Goal: Task Accomplishment & Management: Use online tool/utility

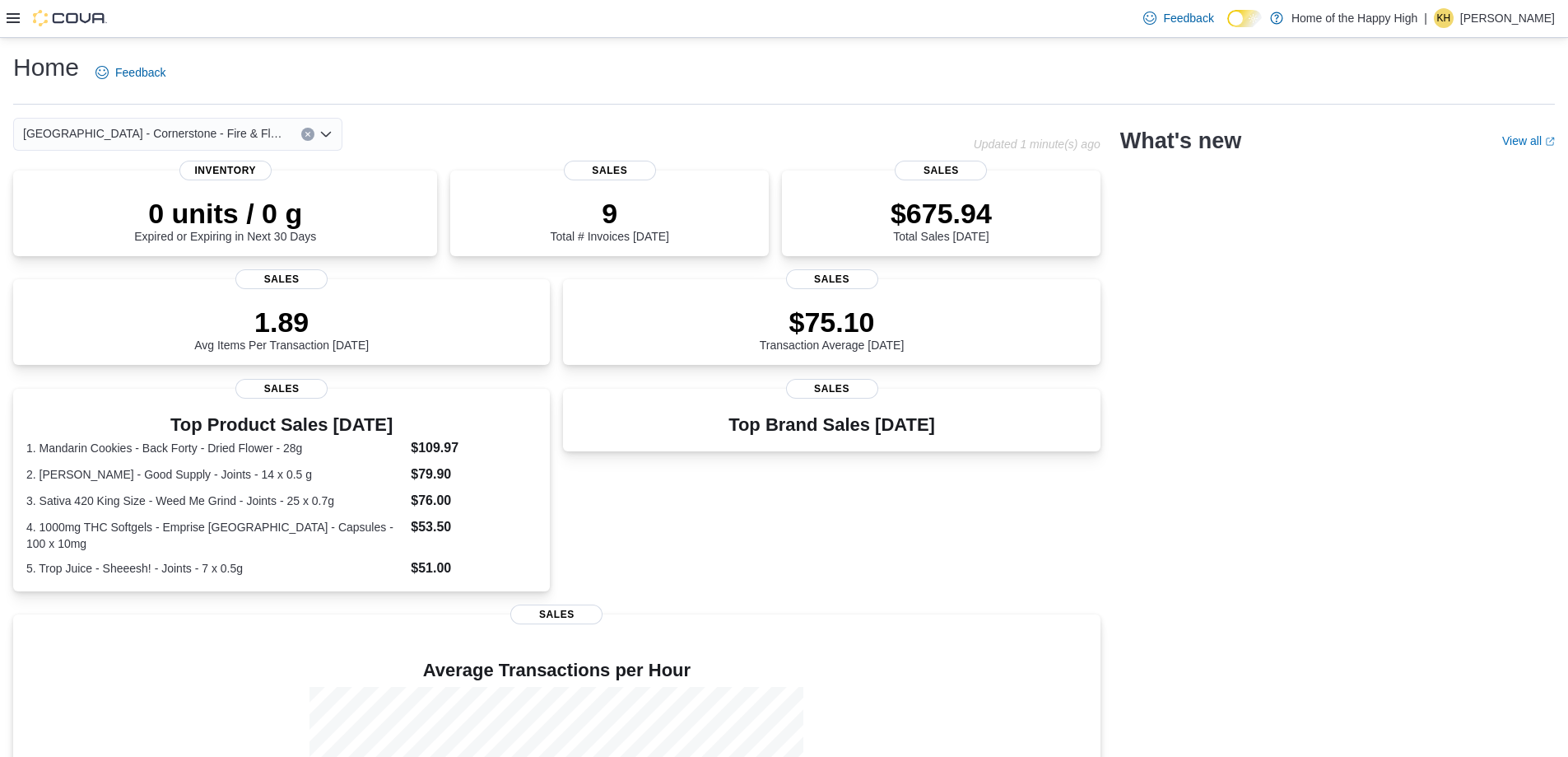
click at [12, 15] on icon at bounding box center [13, 18] width 13 height 13
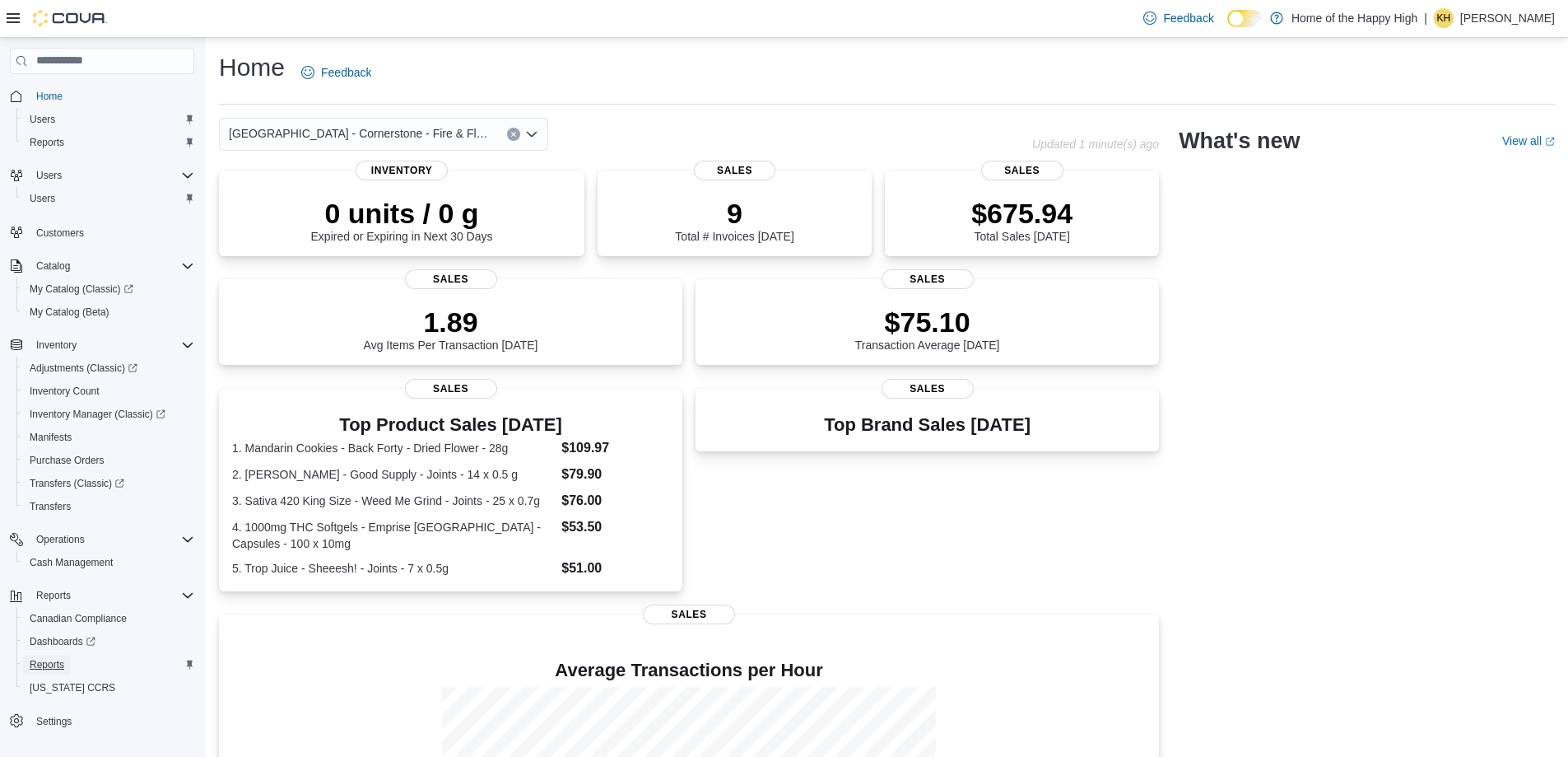
click at [41, 666] on span "Reports" at bounding box center [47, 665] width 35 height 13
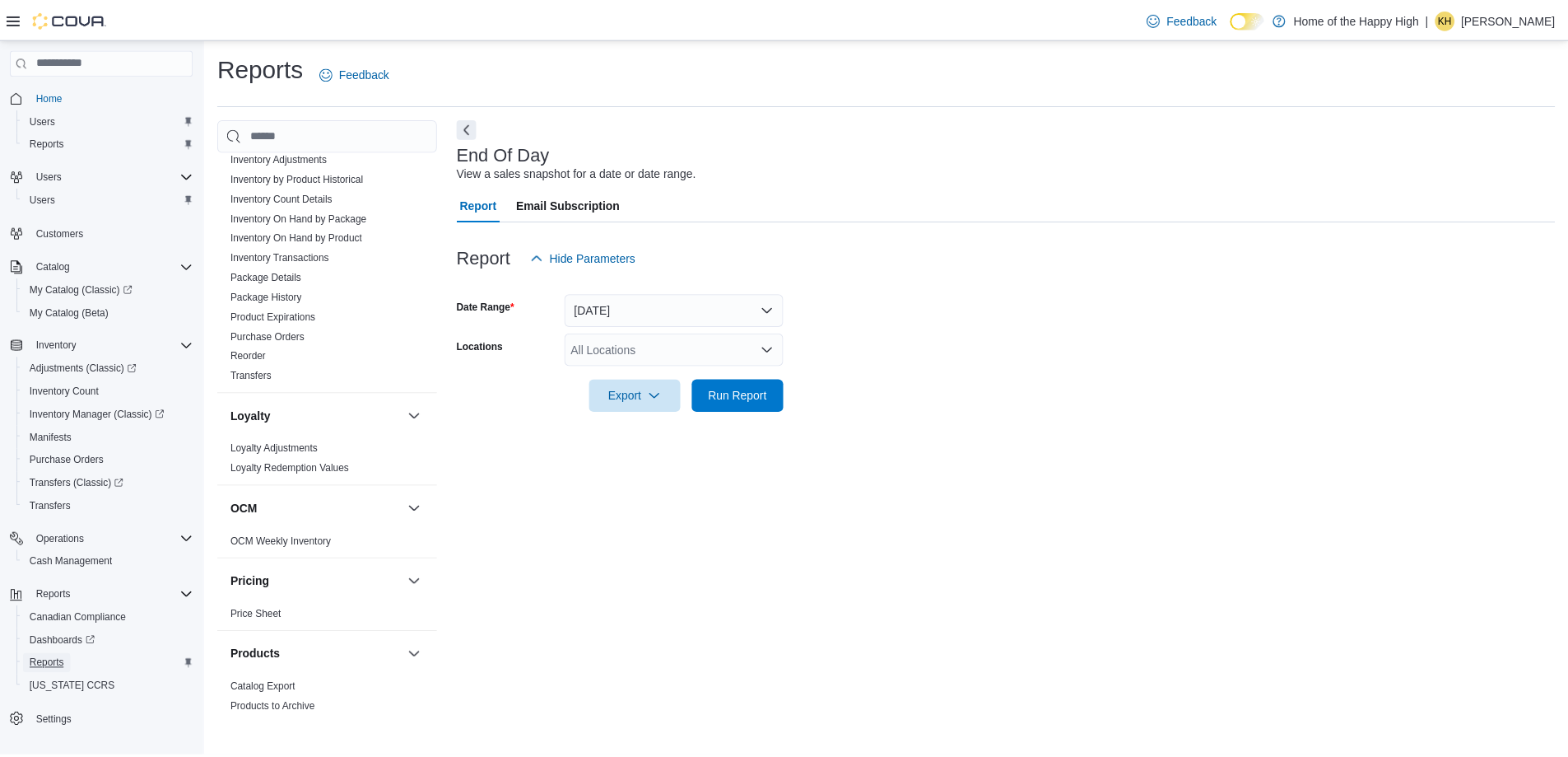
scroll to position [941, 0]
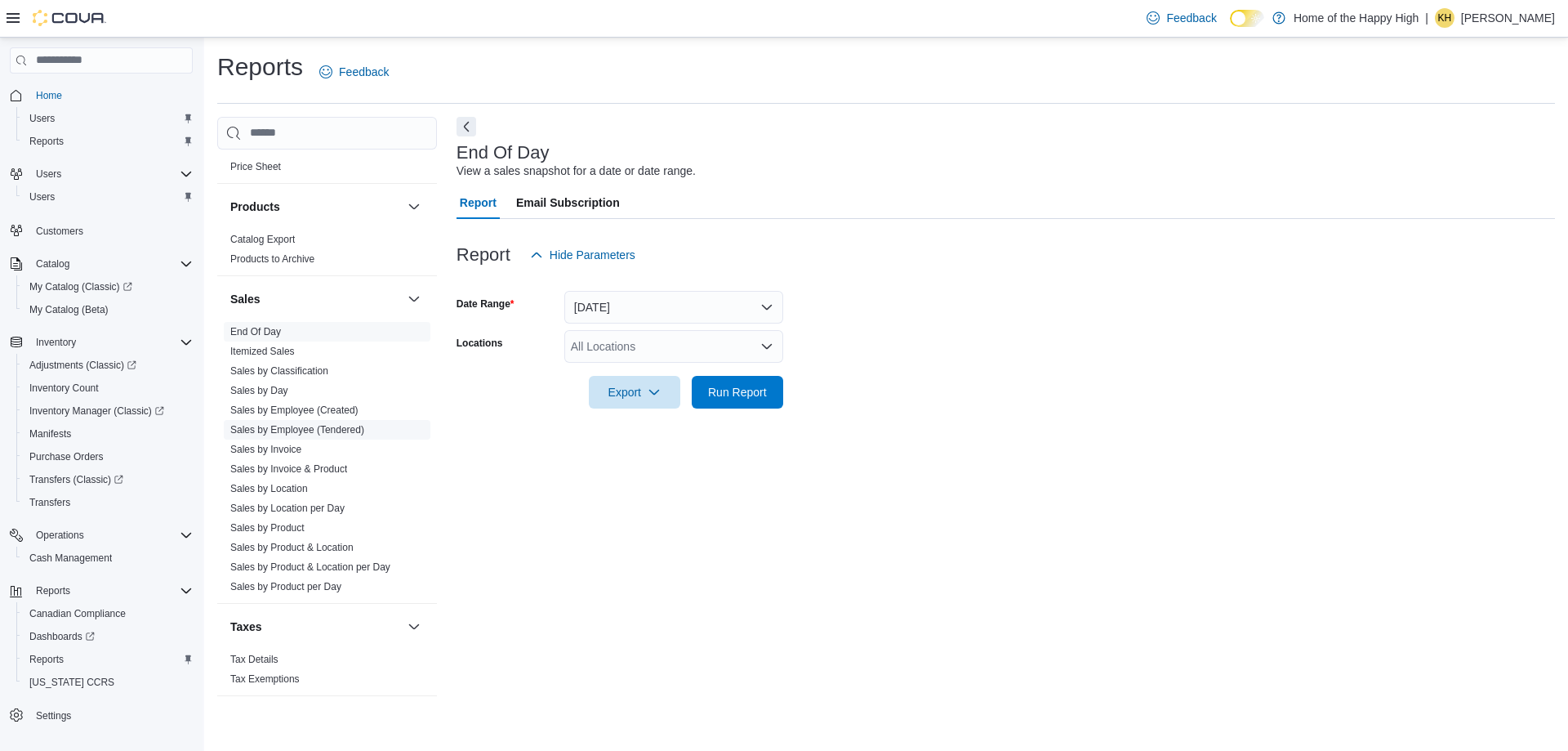
click at [289, 430] on link "Sales by Employee (Tendered)" at bounding box center [297, 430] width 134 height 11
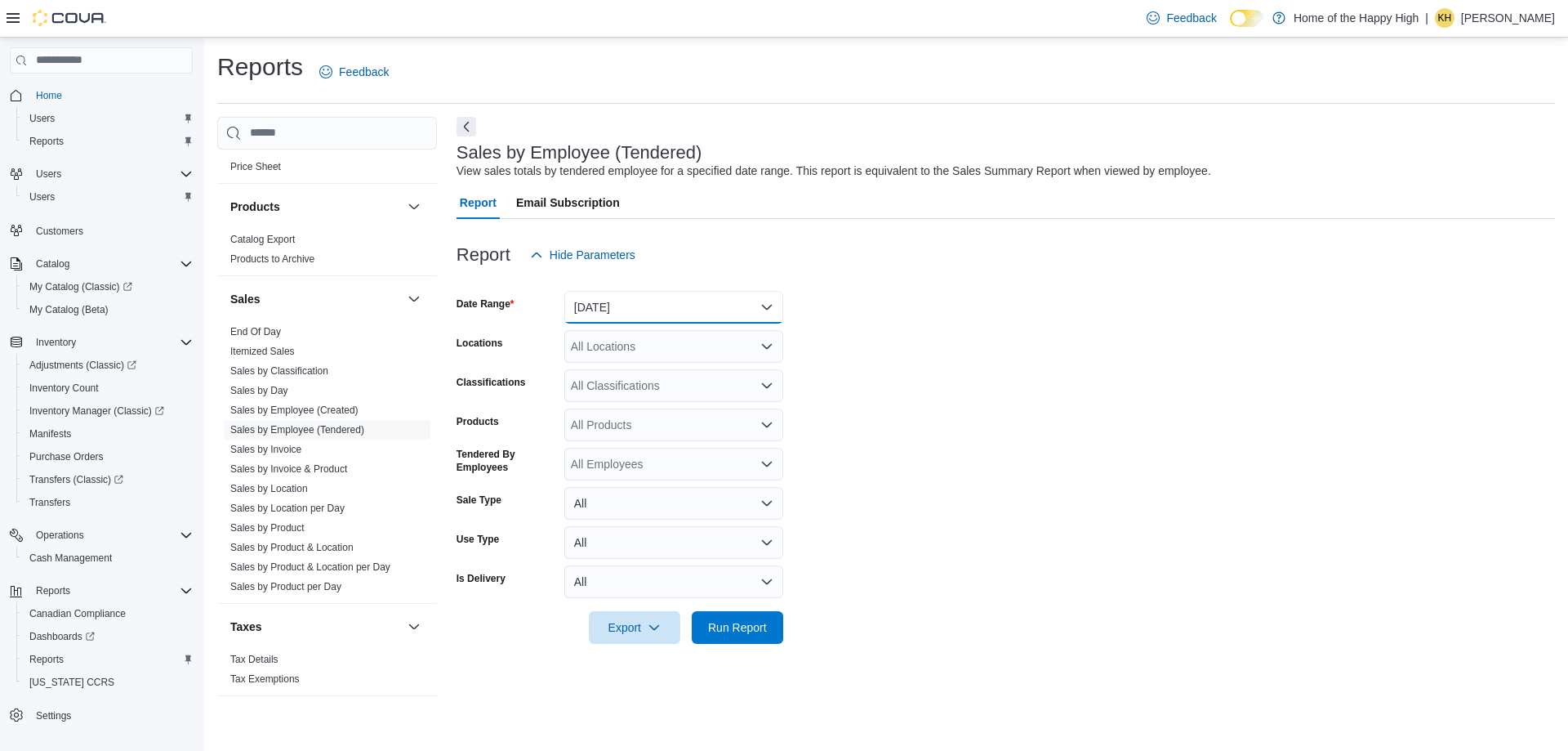
click at [642, 304] on button "[DATE]" at bounding box center [674, 307] width 219 height 32
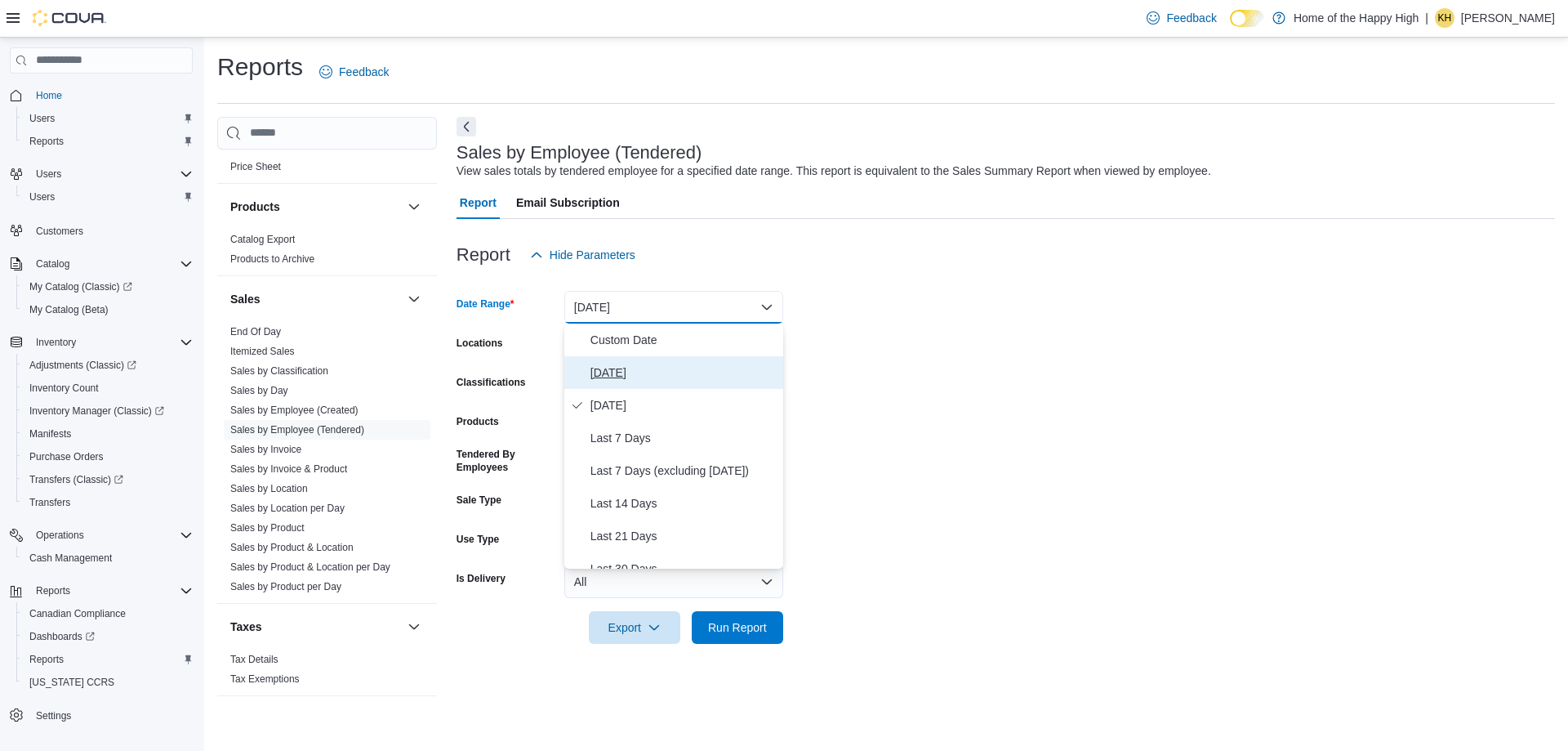
click at [641, 366] on span "[DATE]" at bounding box center [683, 373] width 186 height 20
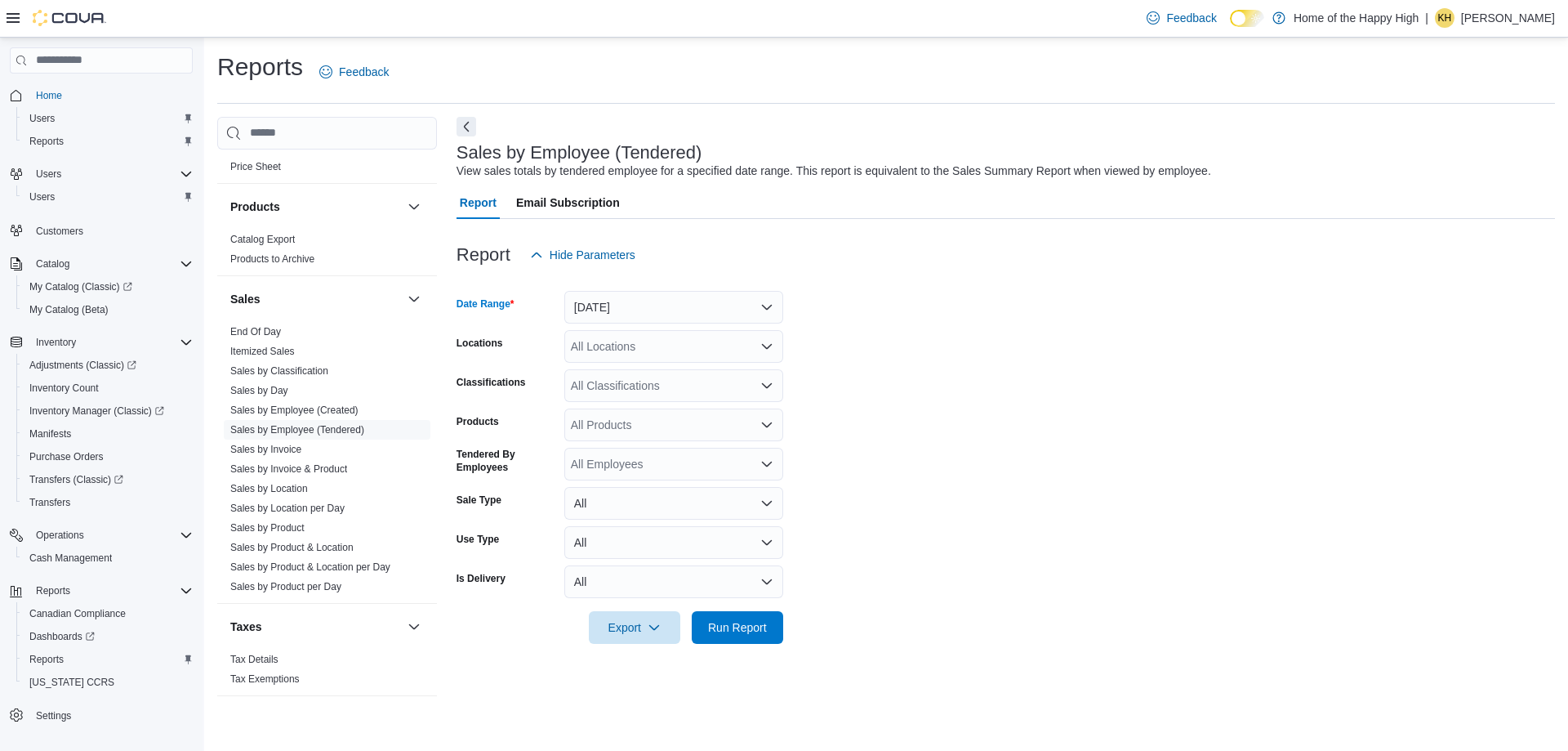
click at [636, 346] on div "All Locations" at bounding box center [674, 346] width 219 height 32
type input "*****"
click at [662, 372] on span "[GEOGRAPHIC_DATA] - Cornerstone - Fire & Flower" at bounding box center [767, 374] width 271 height 16
click at [750, 632] on span "Run Report" at bounding box center [738, 626] width 59 height 16
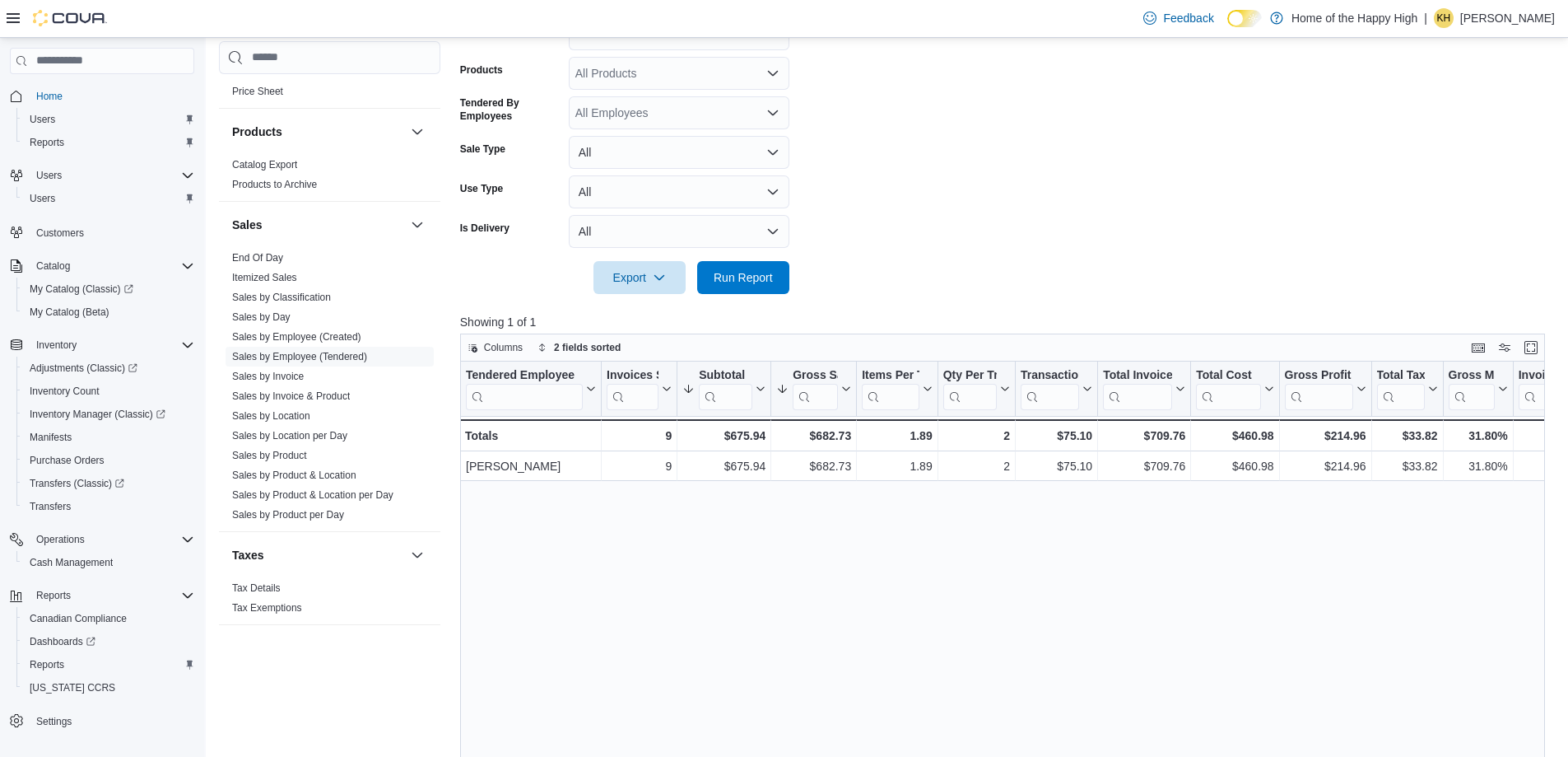
scroll to position [330, 0]
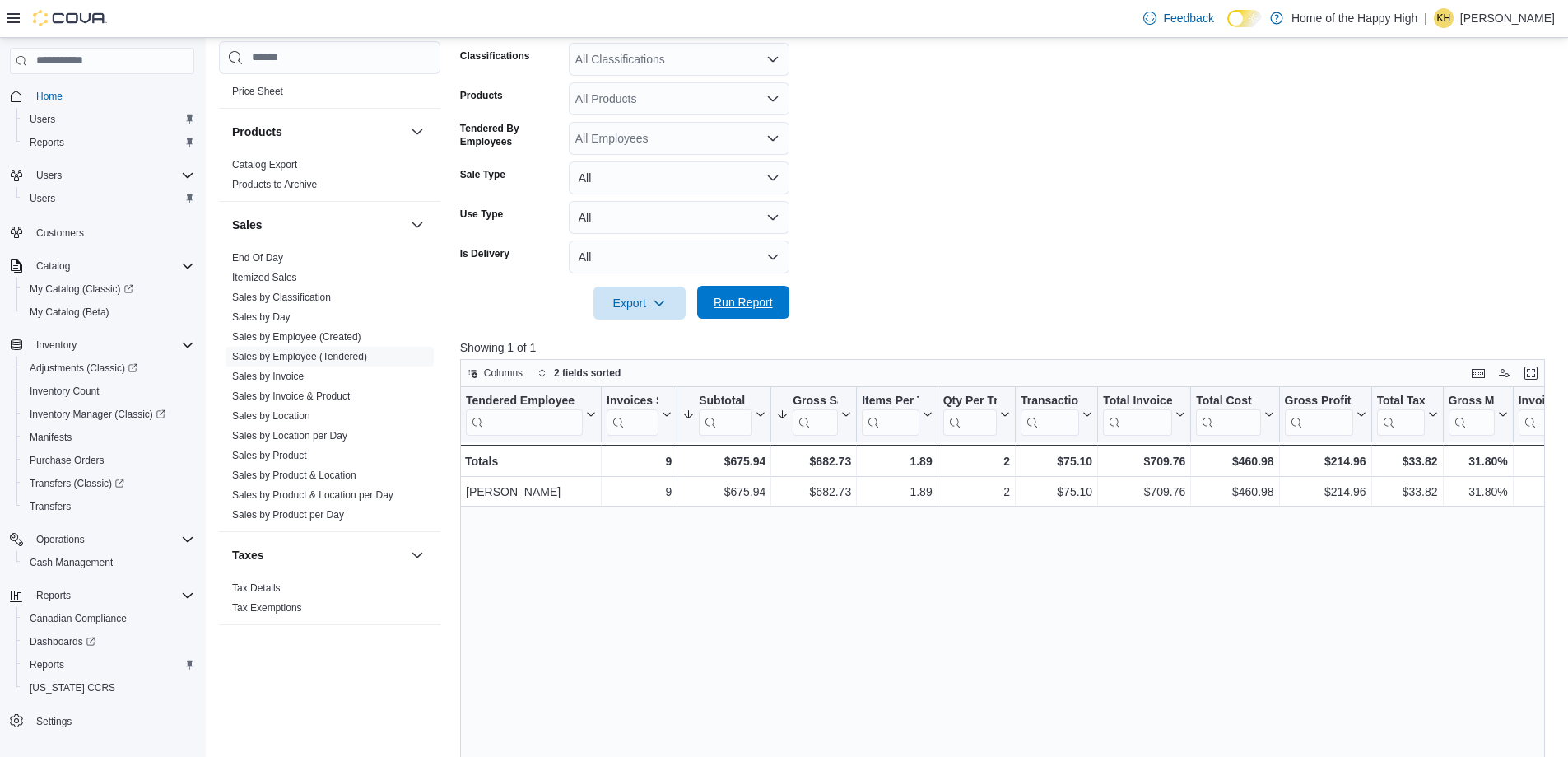
click at [734, 306] on span "Run Report" at bounding box center [743, 302] width 60 height 16
click at [739, 304] on span "Run Report" at bounding box center [743, 302] width 60 height 16
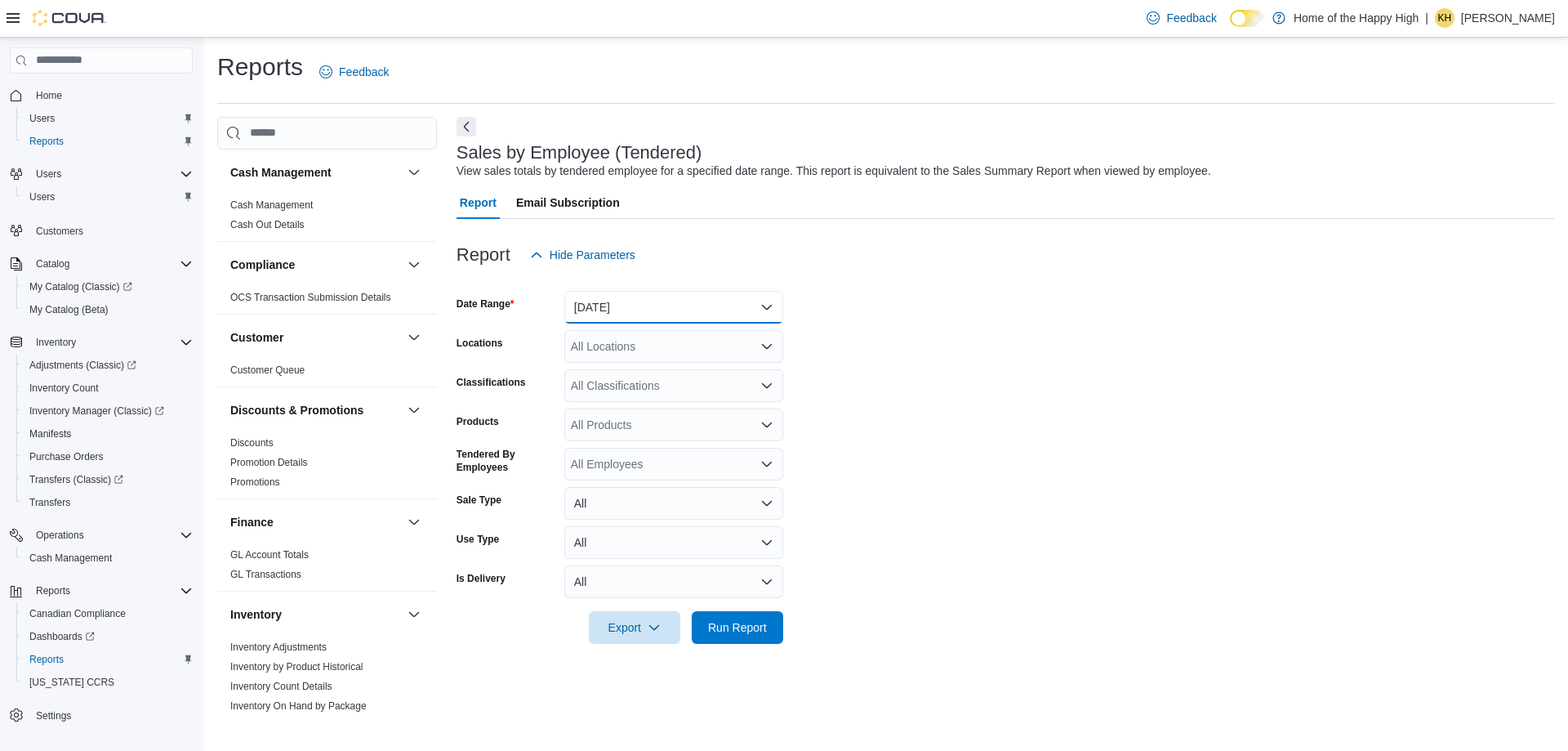
click at [607, 311] on button "[DATE]" at bounding box center [674, 307] width 219 height 32
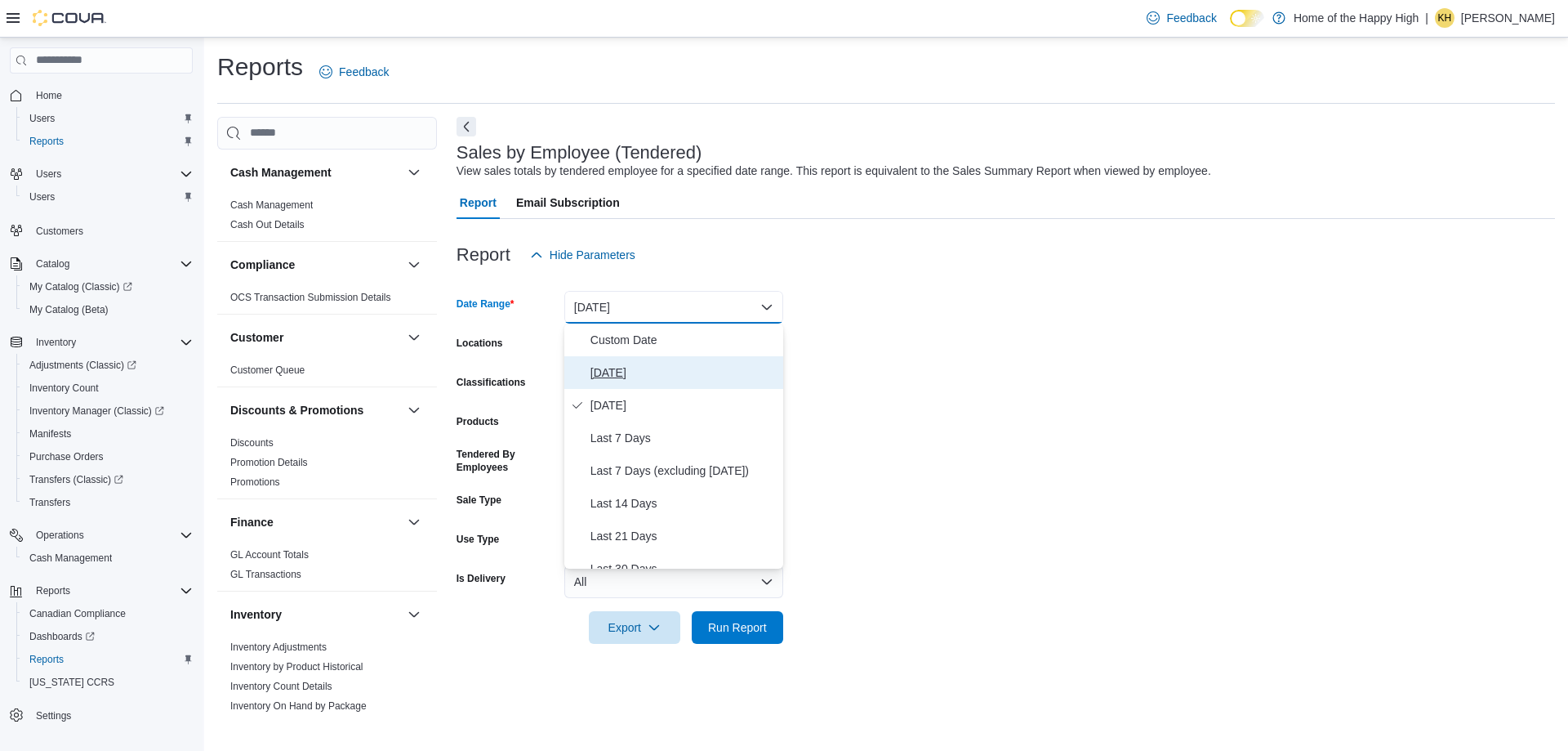
click at [593, 369] on span "[DATE]" at bounding box center [683, 373] width 186 height 20
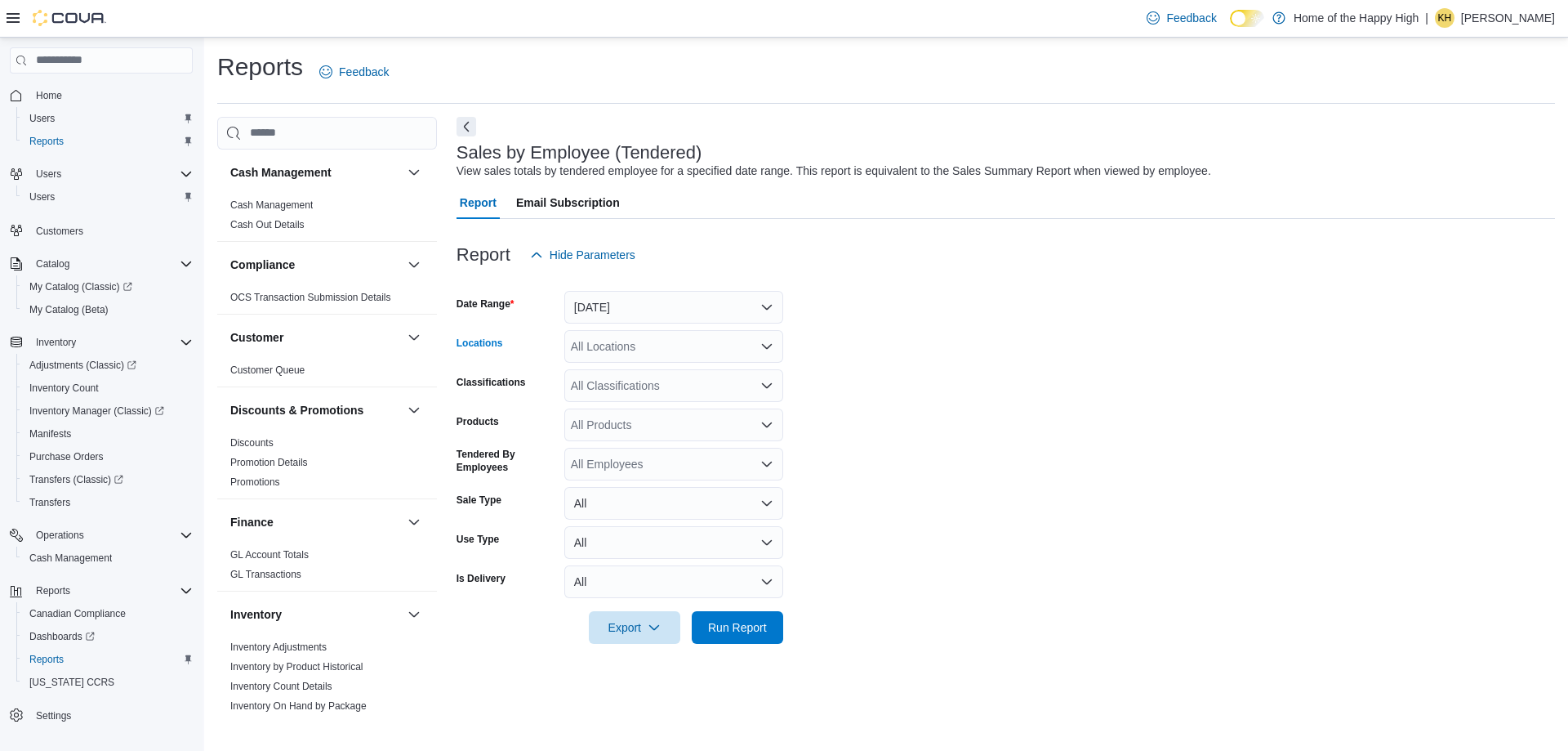
click at [608, 338] on div "All Locations" at bounding box center [674, 346] width 219 height 32
type input "*****"
click at [655, 377] on span "Whitecourt - Power Centre - Fire & Flower" at bounding box center [739, 374] width 214 height 16
click at [757, 642] on div "Export Run Report" at bounding box center [620, 627] width 327 height 32
click at [748, 625] on span "Run Report" at bounding box center [738, 626] width 59 height 16
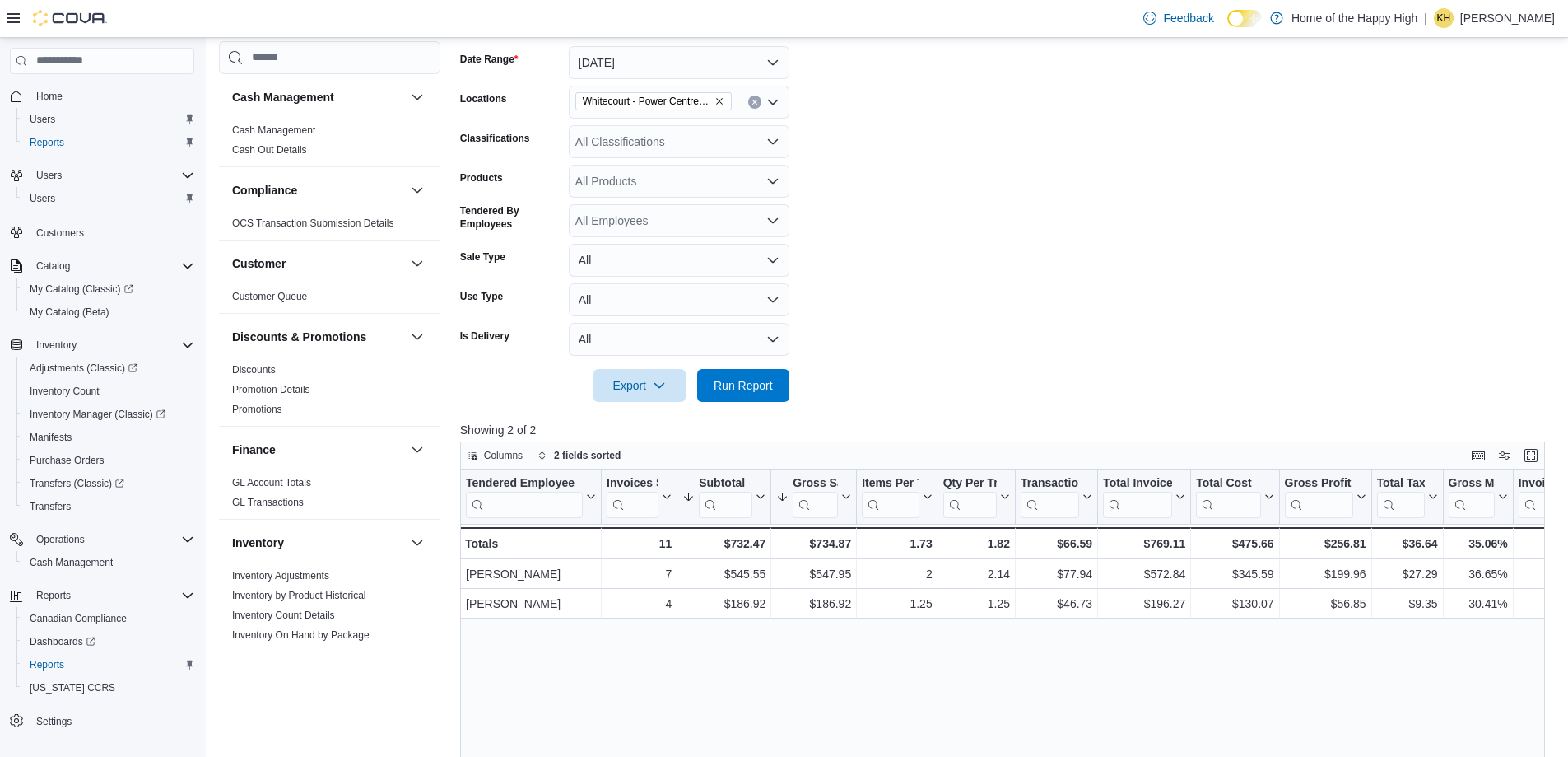
scroll to position [83, 0]
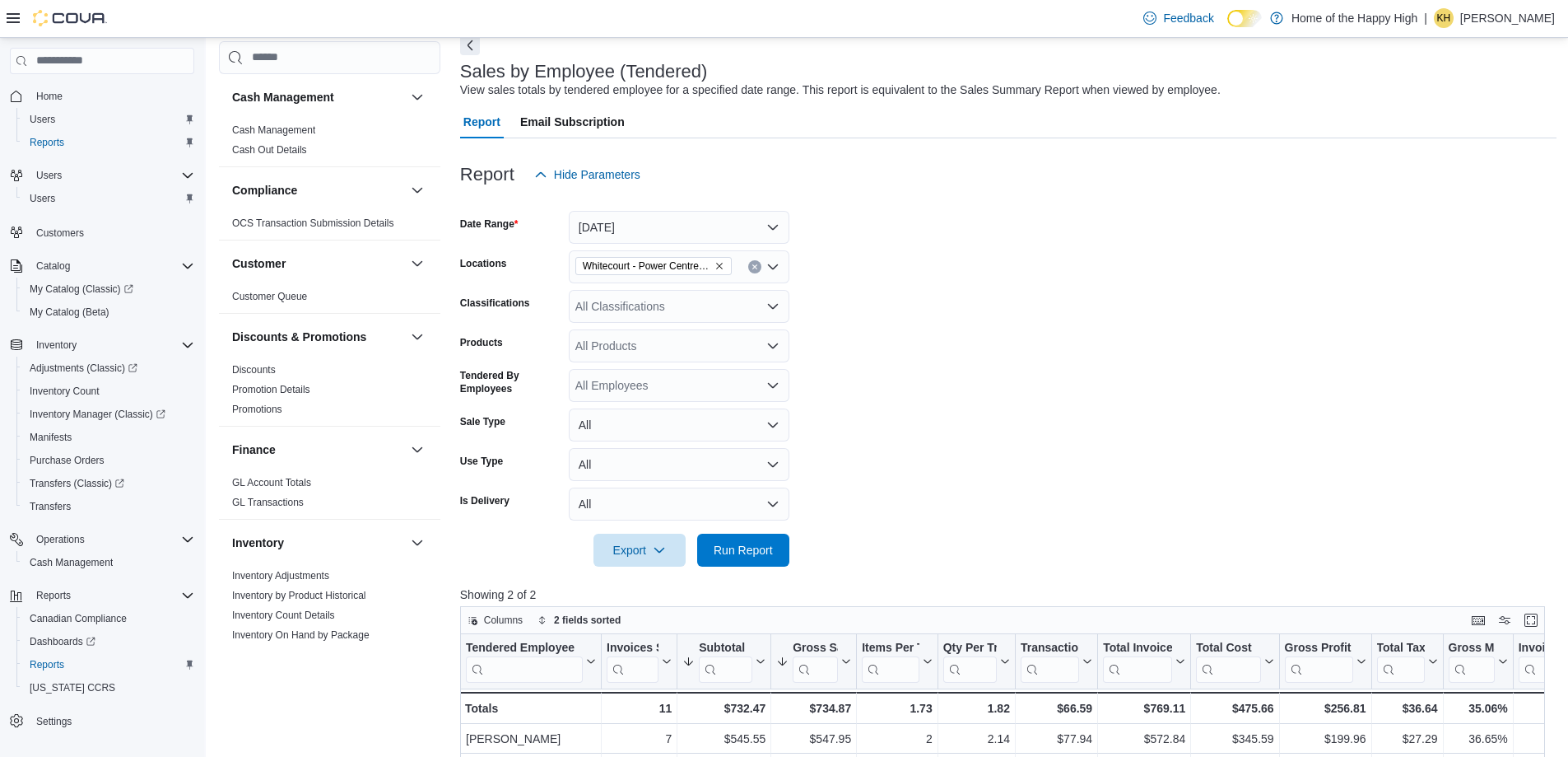
click at [717, 261] on icon "Remove Whitecourt - Power Centre - Fire & Flower from selection in this group" at bounding box center [719, 266] width 10 height 10
type input "*****"
click at [711, 293] on span "[GEOGRAPHIC_DATA] - Cornerstone - Fire & Flower" at bounding box center [773, 294] width 273 height 16
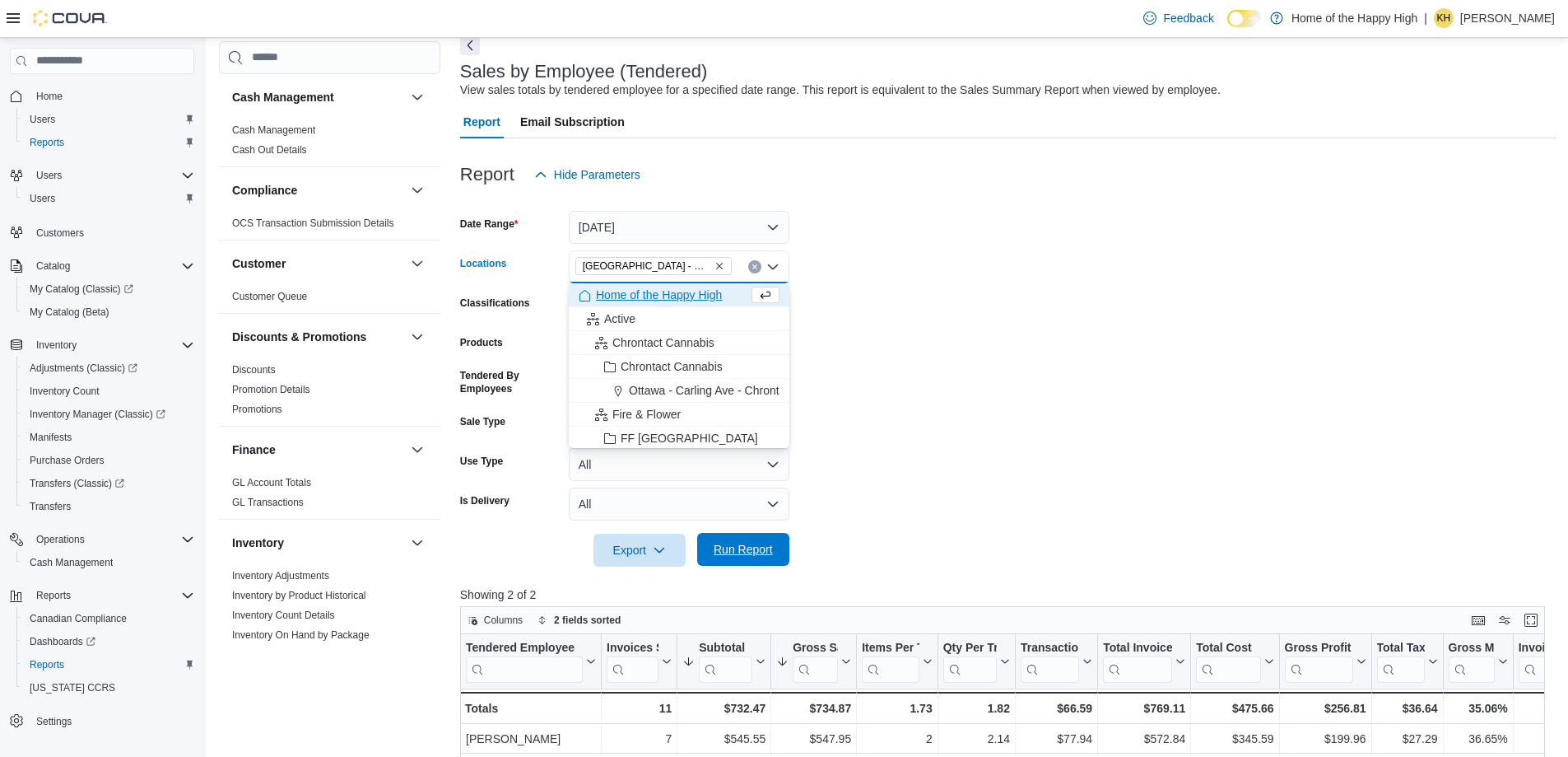
click at [743, 542] on span "Run Report" at bounding box center [743, 549] width 60 height 16
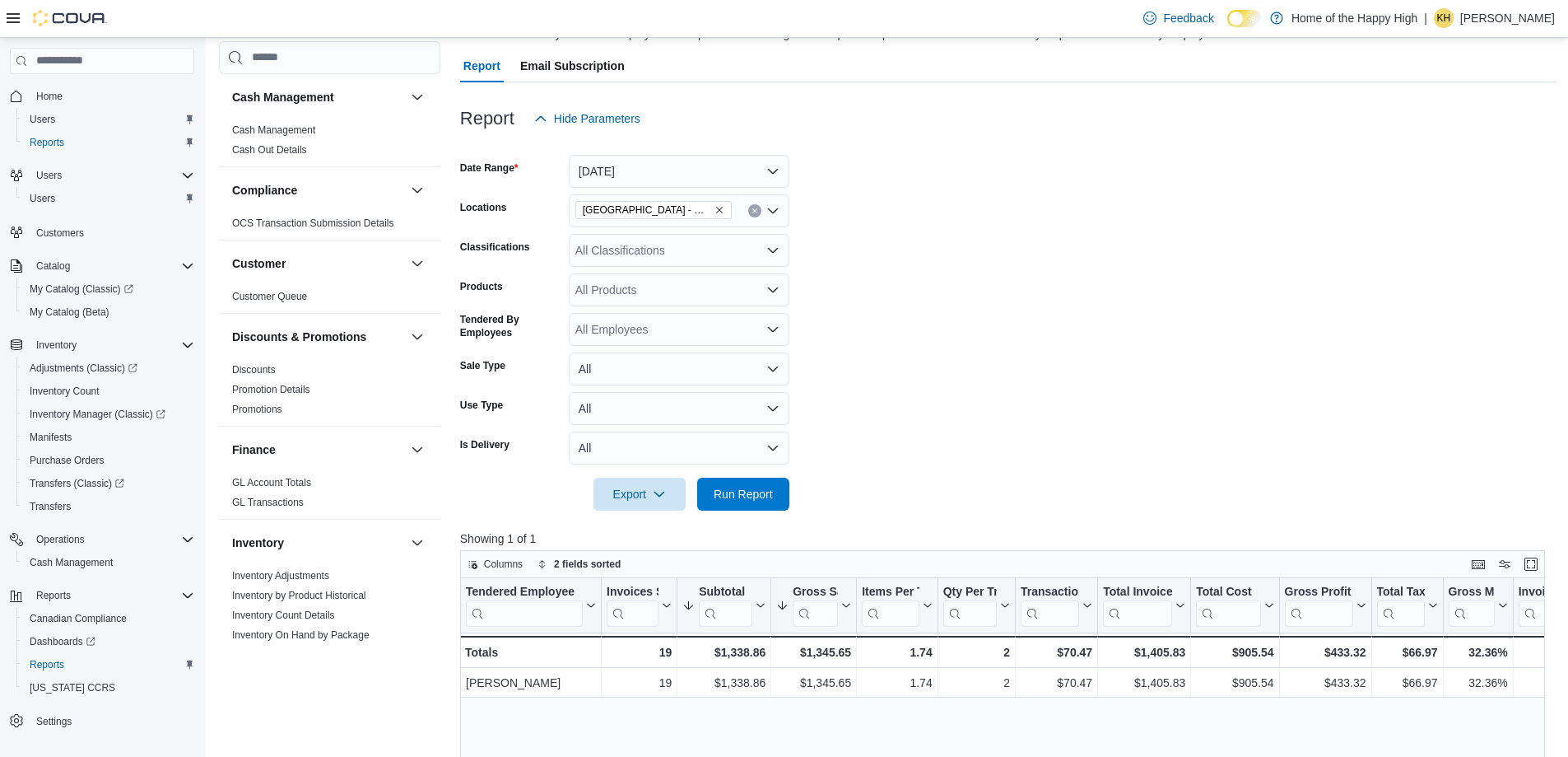
scroll to position [164, 0]
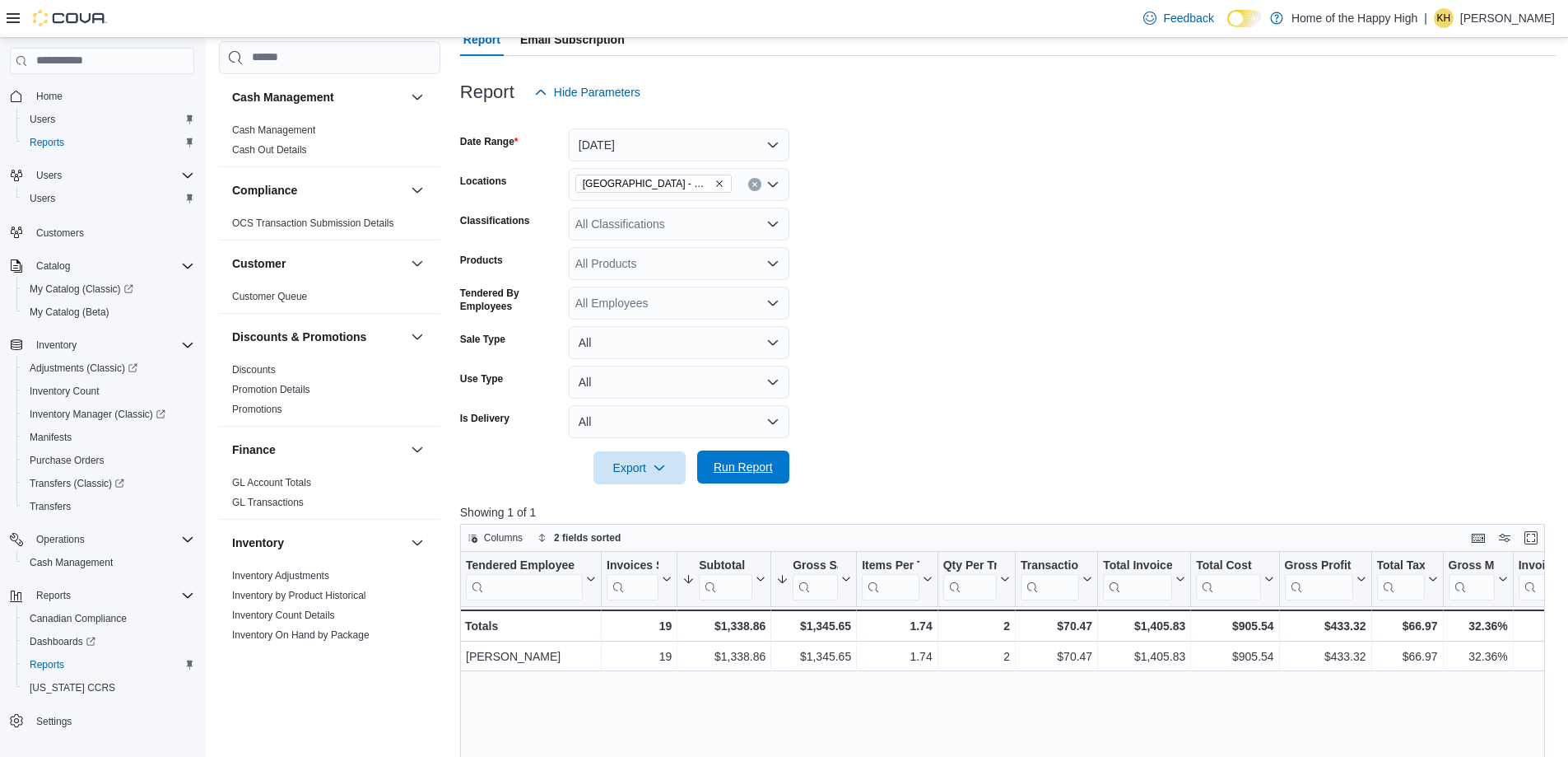
click at [734, 466] on span "Run Report" at bounding box center [743, 466] width 60 height 16
click at [983, 361] on form "Date Range [DATE] Locations [GEOGRAPHIC_DATA] - Cornerstone - Fire & Flower Cla…" at bounding box center [1008, 296] width 1097 height 376
click at [751, 473] on span "Run Report" at bounding box center [743, 466] width 60 height 16
